Goal: Contribute content

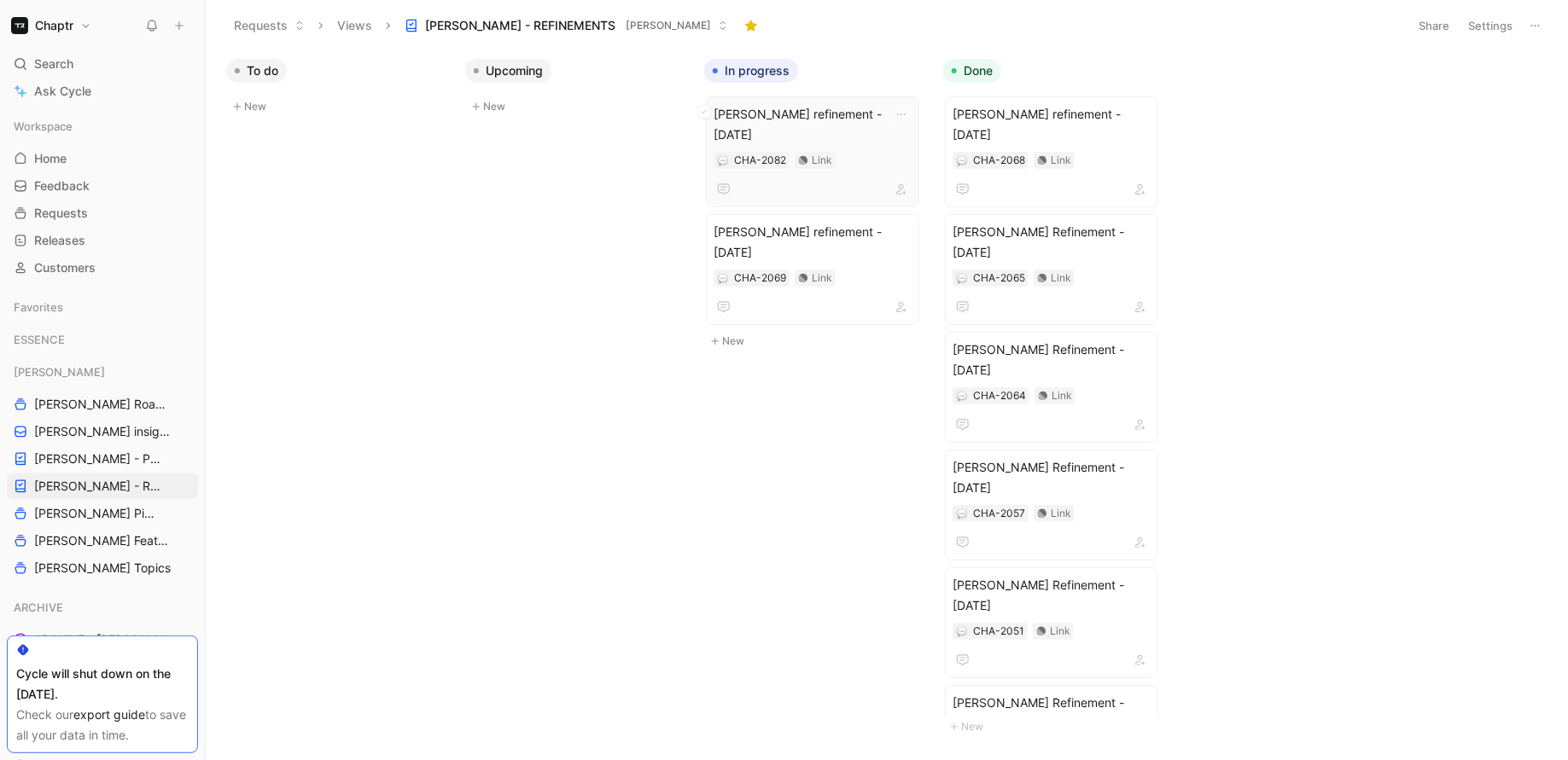
click at [771, 115] on span "Reedy refinement - 02.09.25" at bounding box center [812, 125] width 198 height 41
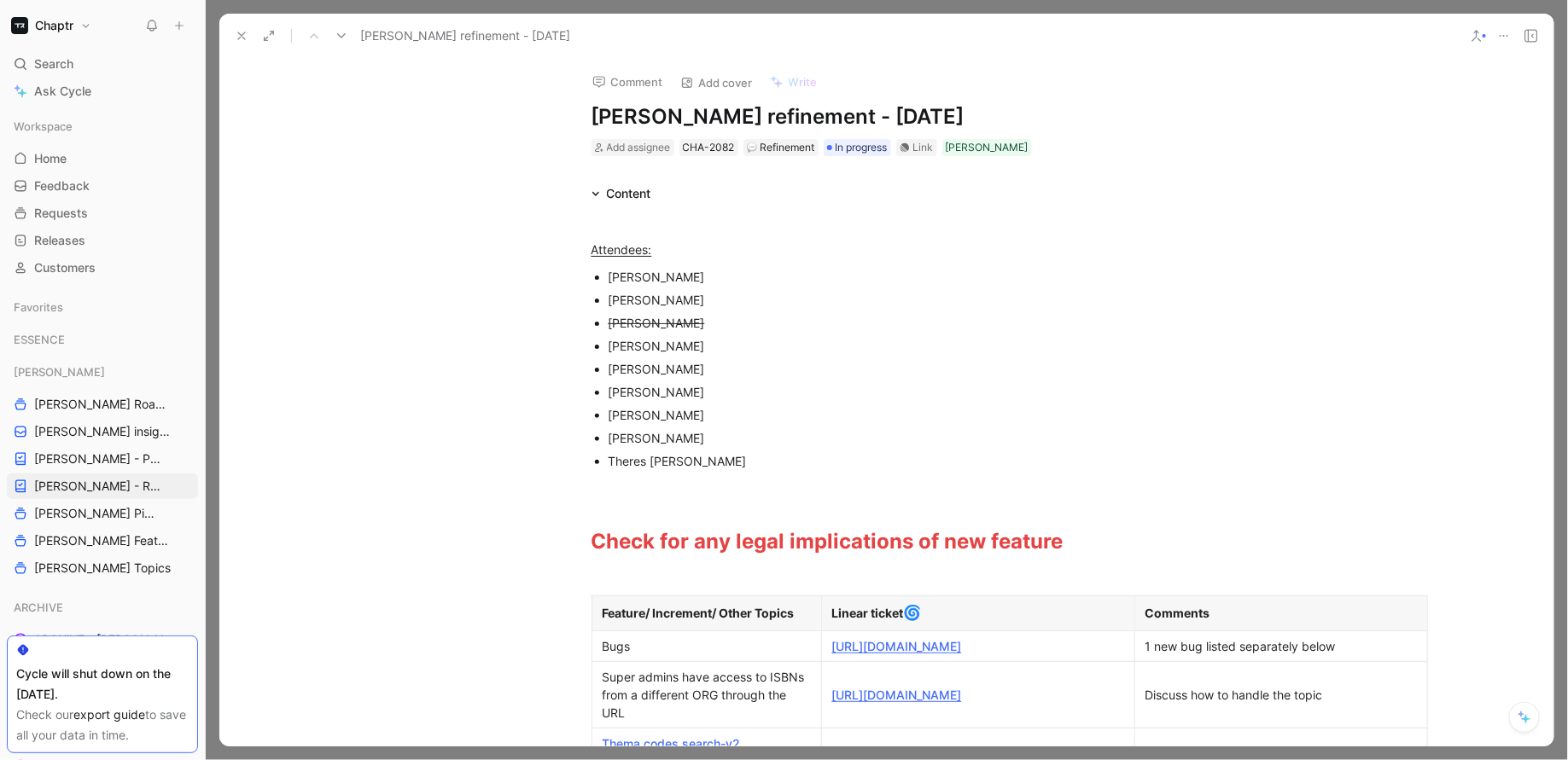
click at [802, 111] on h1 "Reedy refinement - 02.09.25" at bounding box center [887, 117] width 591 height 28
click at [809, 111] on h1 "Reedy refinement - 02.09.25" at bounding box center [887, 117] width 591 height 28
click at [1195, 109] on div "Comment Add cover Write Reedy refinement - 11.09.25 Add assignee CHA-2082 Refin…" at bounding box center [887, 108] width 655 height 100
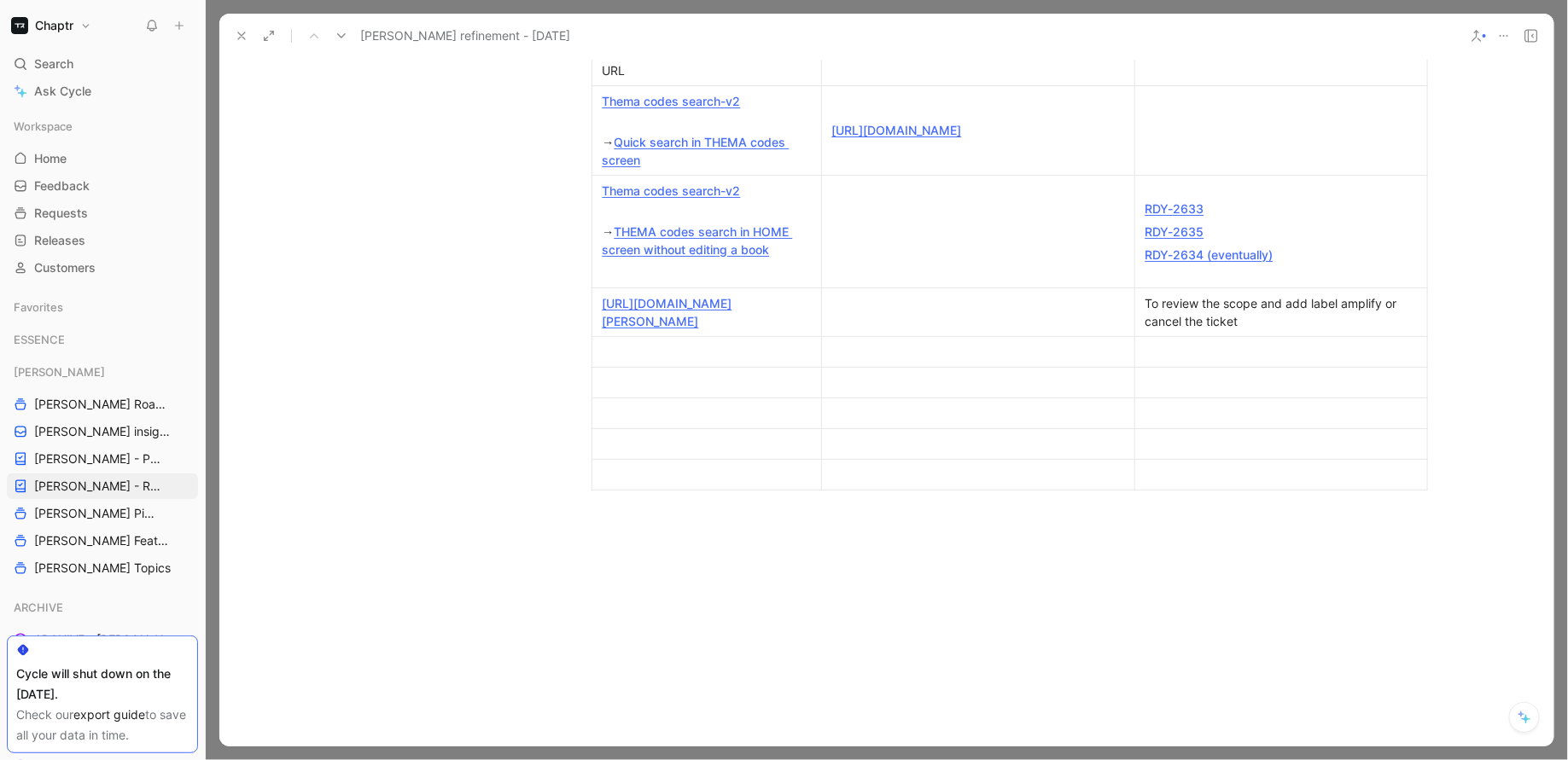
scroll to position [666, 0]
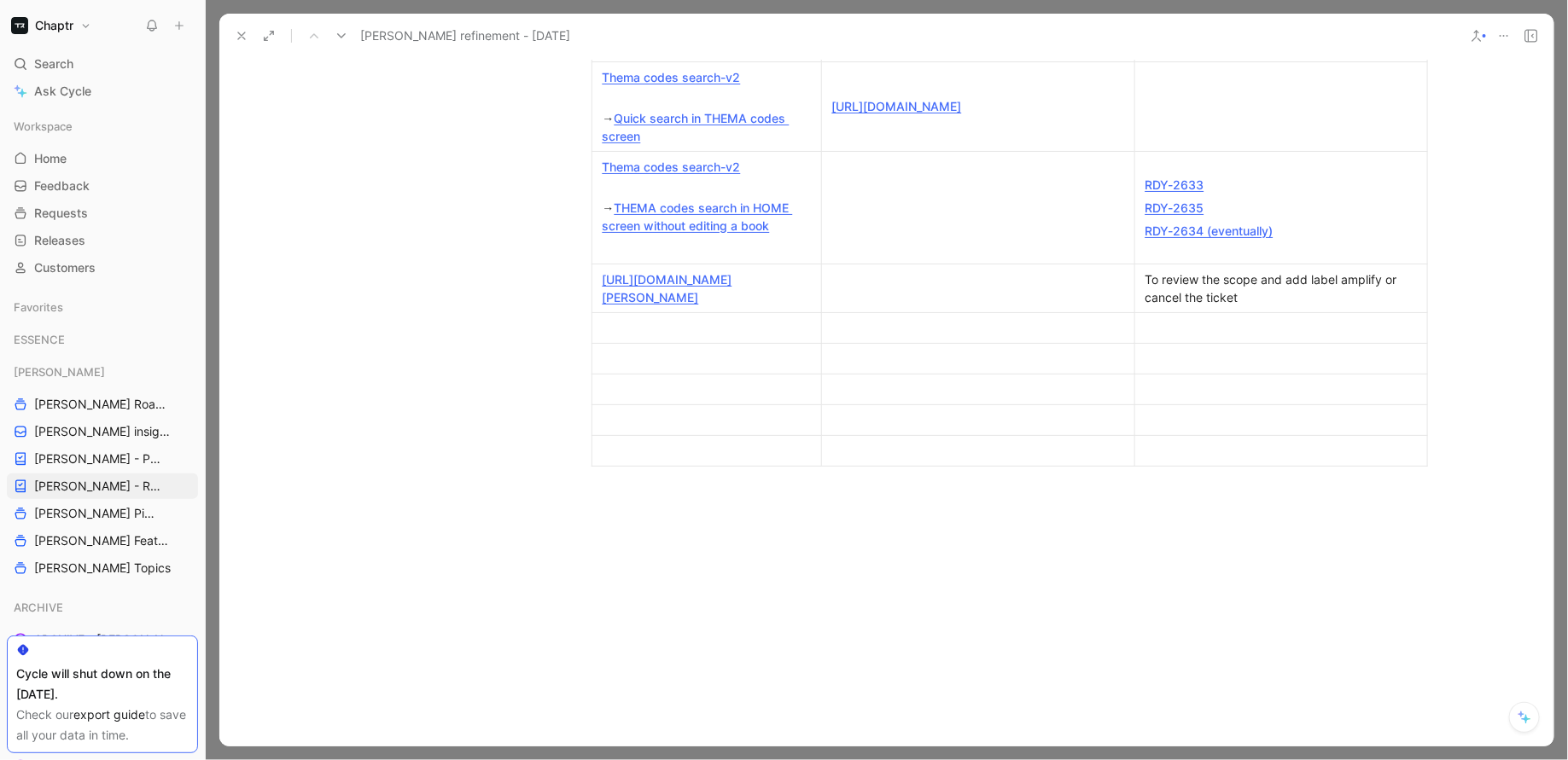
click at [732, 368] on div at bounding box center [707, 358] width 209 height 18
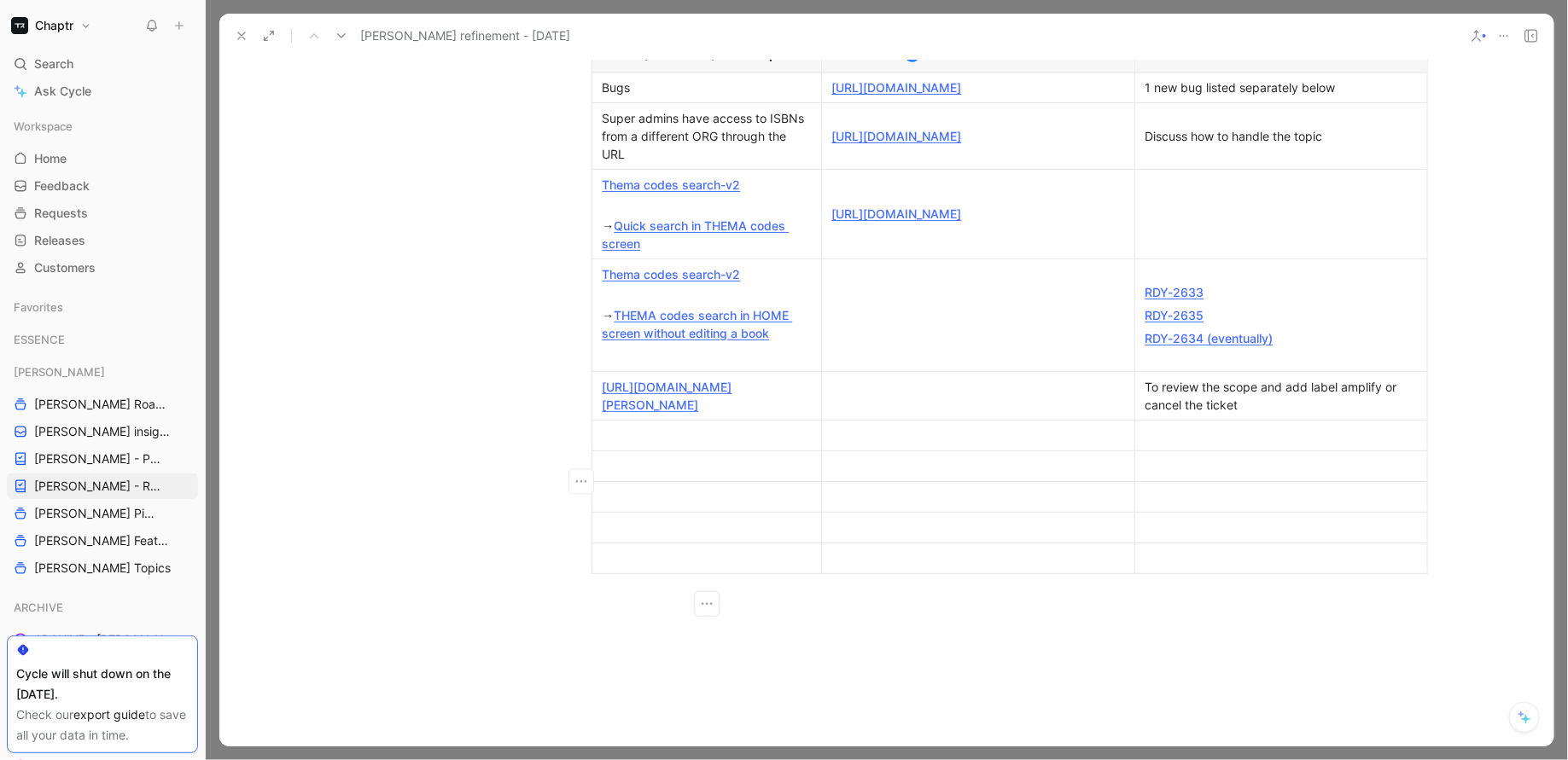
scroll to position [560, 0]
click at [875, 444] on div at bounding box center [978, 433] width 292 height 18
paste div
click at [732, 444] on div at bounding box center [707, 433] width 209 height 18
click at [1202, 444] on div at bounding box center [1281, 433] width 271 height 18
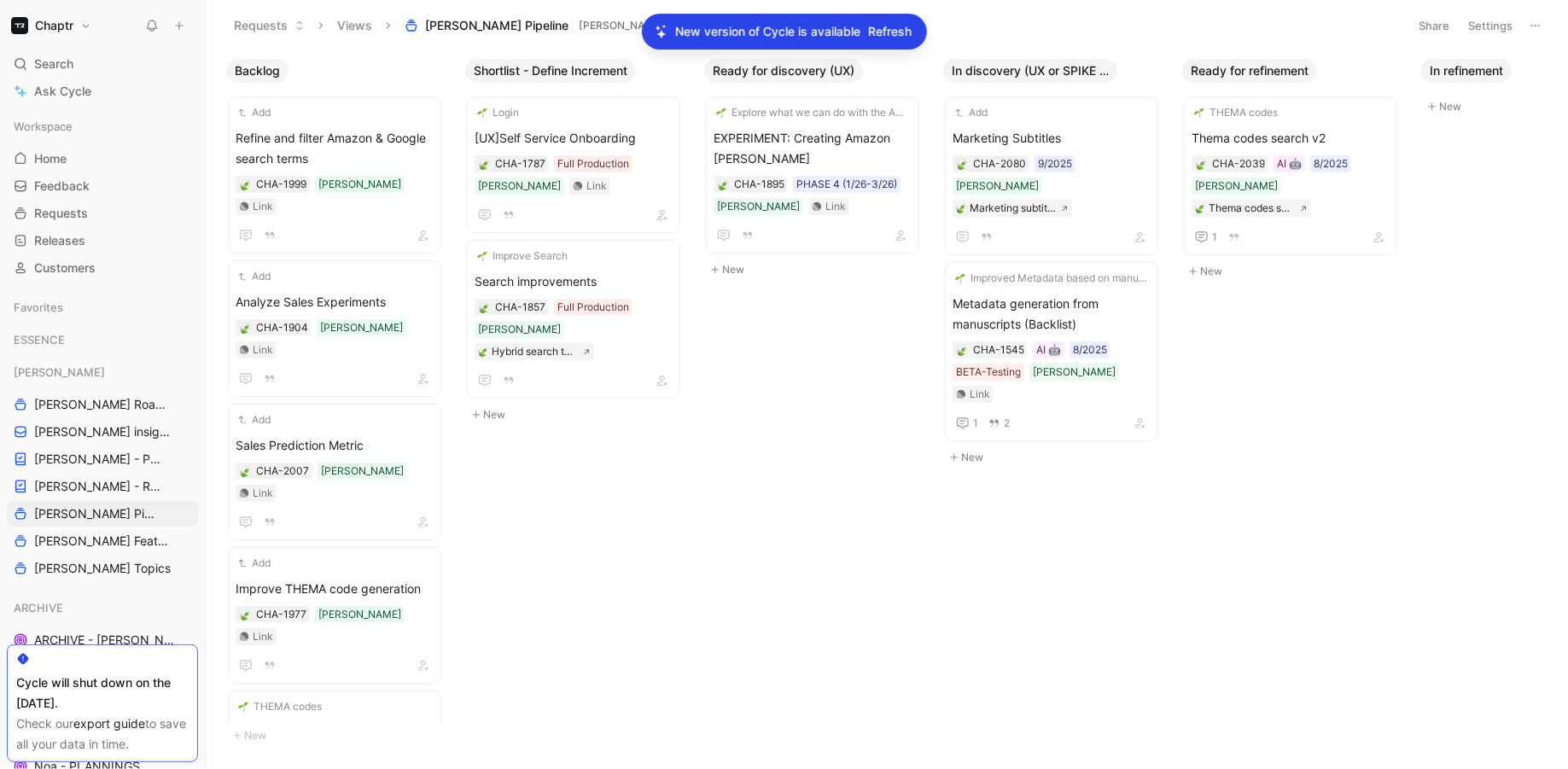
scroll to position [0, 892]
